Goal: Task Accomplishment & Management: Manage account settings

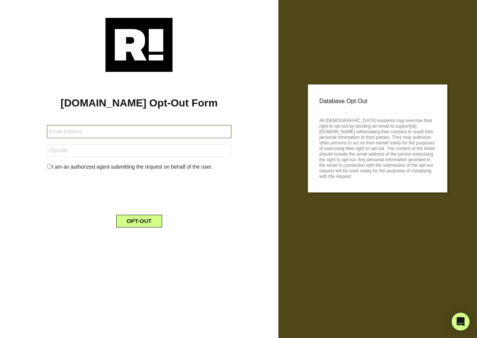
type input "[EMAIL_ADDRESS][DOMAIN_NAME]"
type input "76567"
type input "[EMAIL_ADDRESS][DOMAIN_NAME]"
type input "60970"
